Goal: Check status: Check status

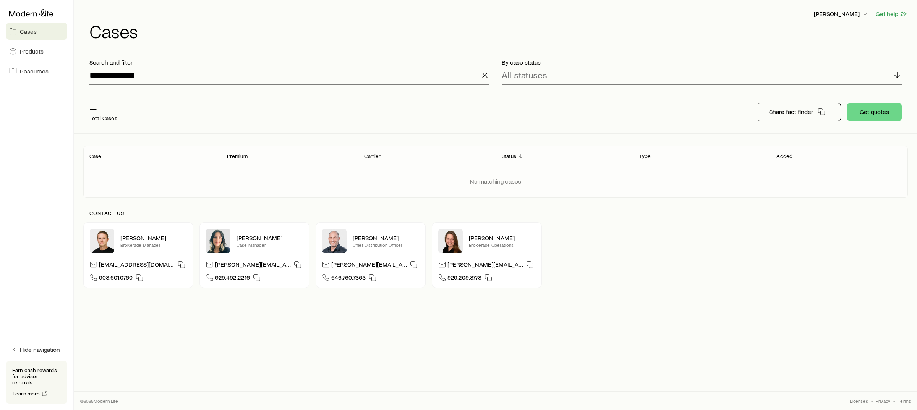
click at [482, 76] on icon "button" at bounding box center [484, 75] width 9 height 9
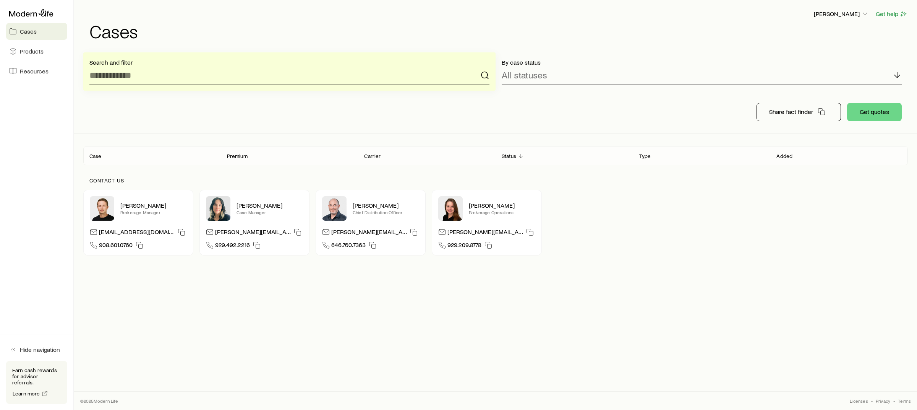
click at [45, 125] on aside "Cases Products Resources Hide navigation Earn cash rewards for advisor referral…" at bounding box center [37, 205] width 74 height 410
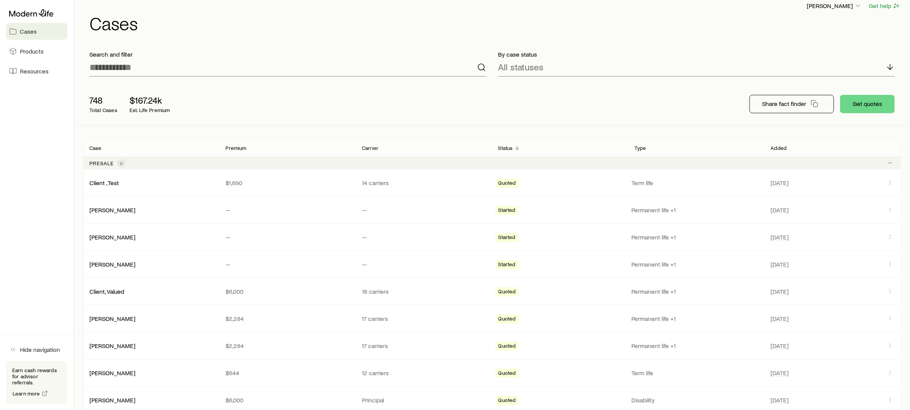
scroll to position [8, 0]
click at [106, 182] on link "Client , Test" at bounding box center [104, 181] width 29 height 7
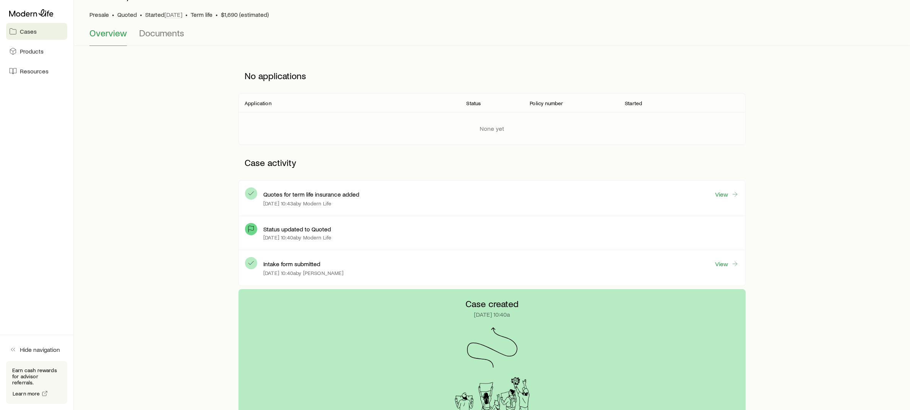
scroll to position [55, 0]
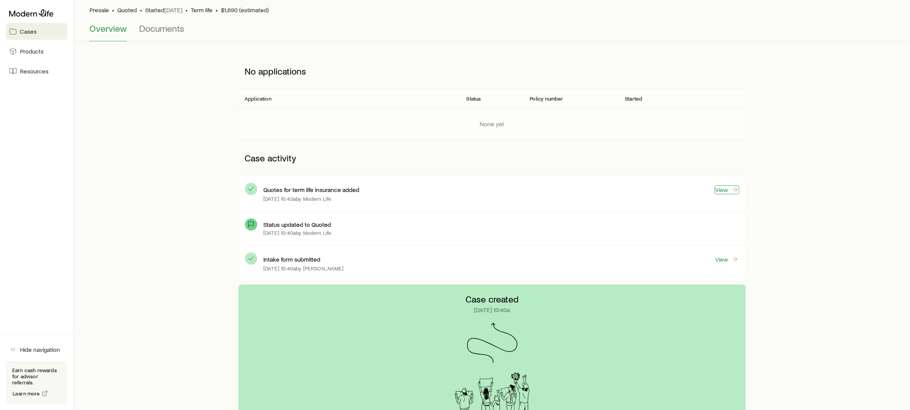
click at [719, 191] on link "View" at bounding box center [726, 189] width 24 height 9
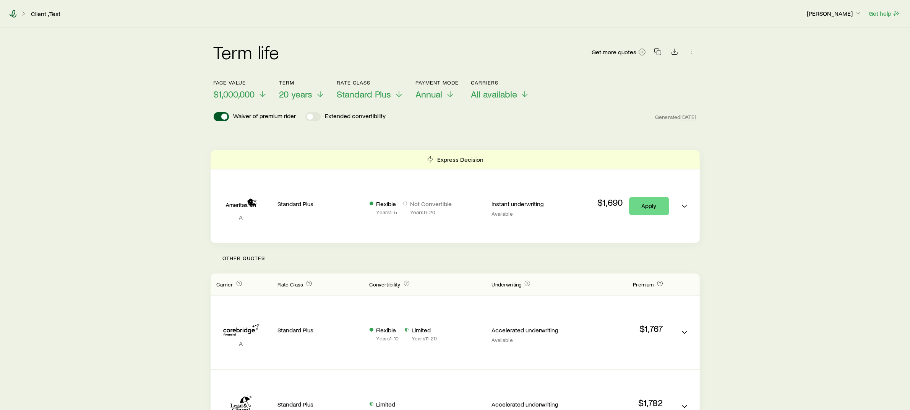
click at [12, 13] on icon at bounding box center [13, 14] width 7 height 8
